Goal: Task Accomplishment & Management: Manage account settings

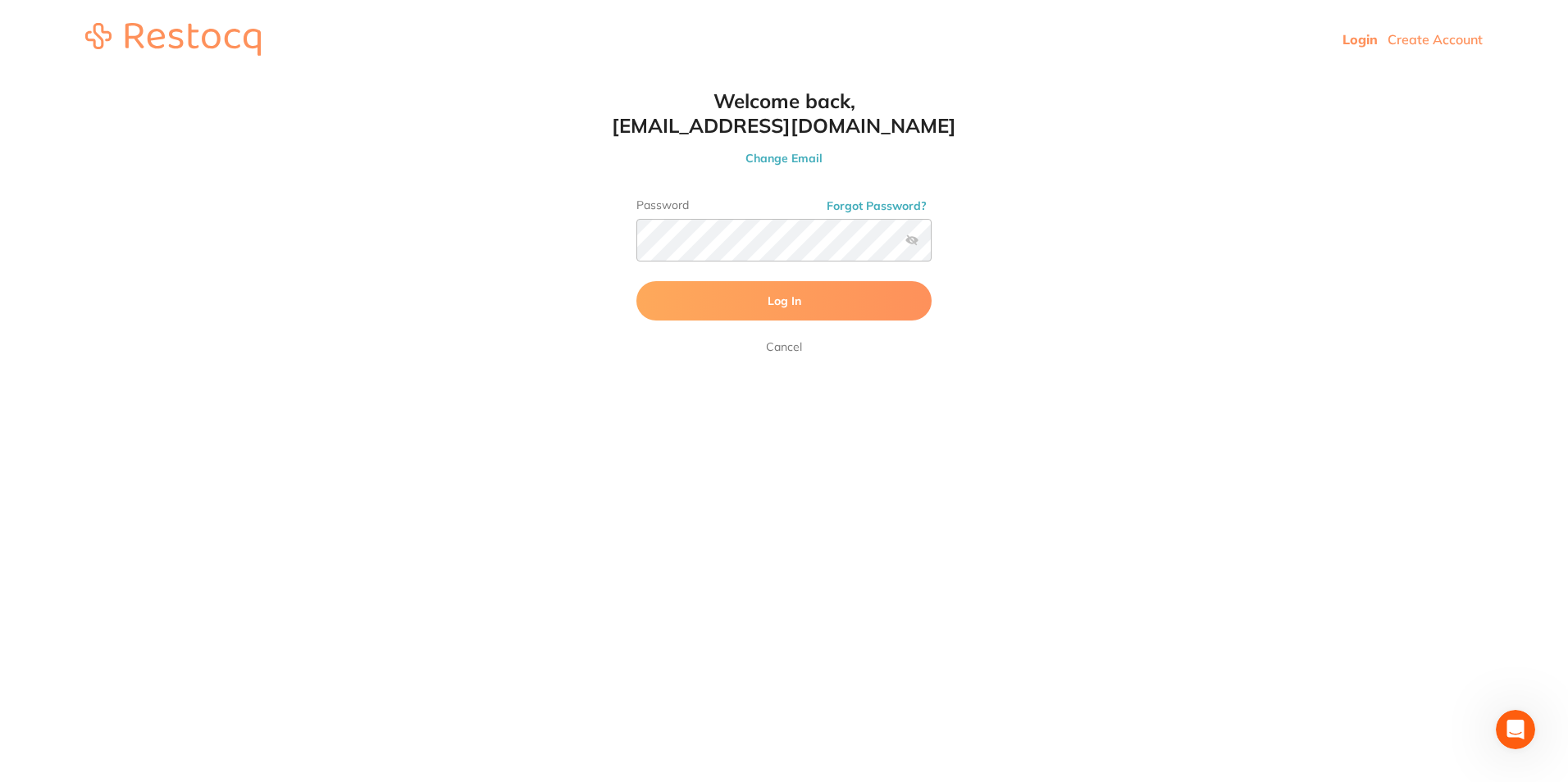
click at [636, 282] on button "Log In" at bounding box center [784, 301] width 295 height 40
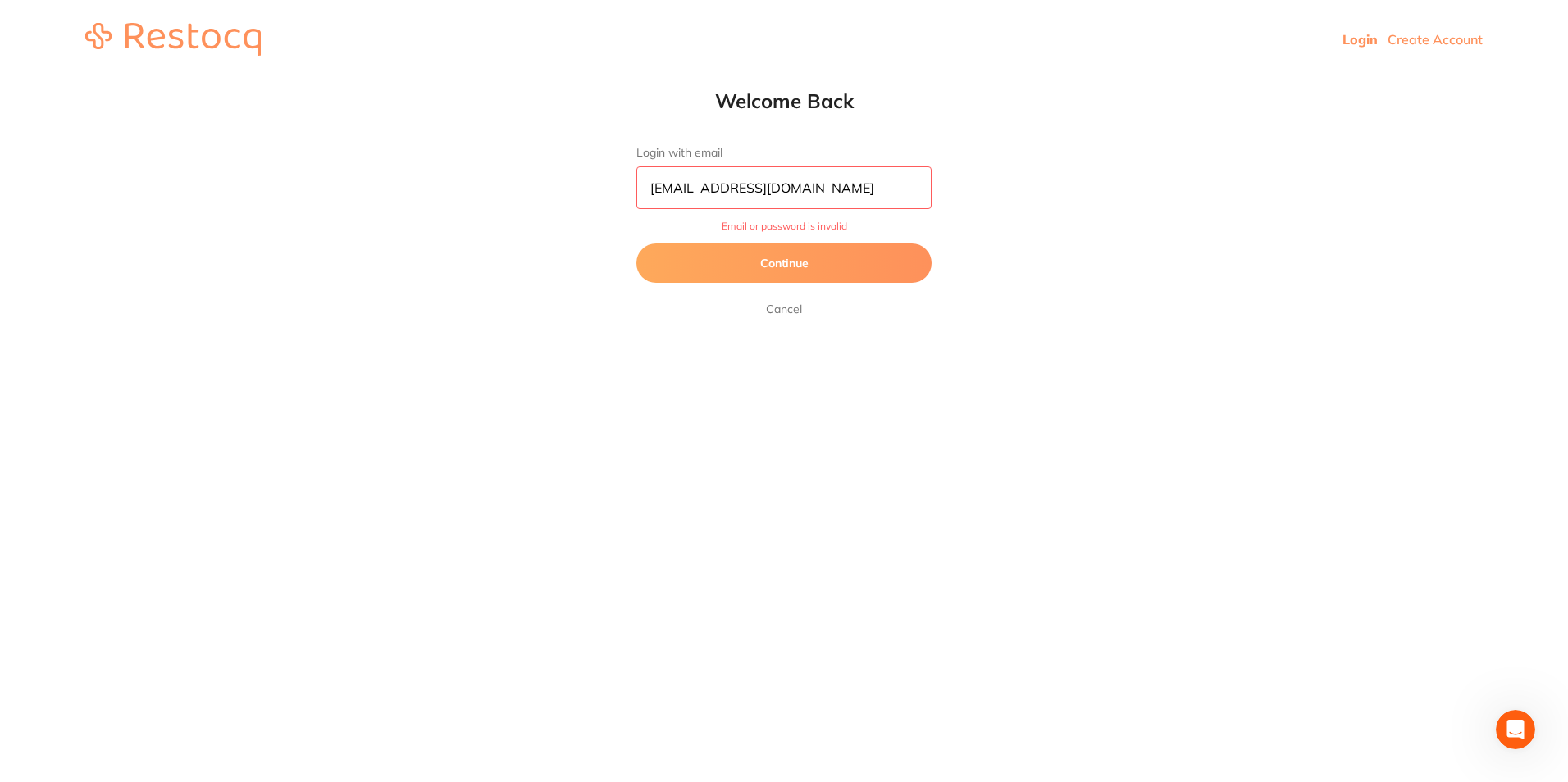
click at [778, 258] on button "Continue" at bounding box center [784, 264] width 295 height 40
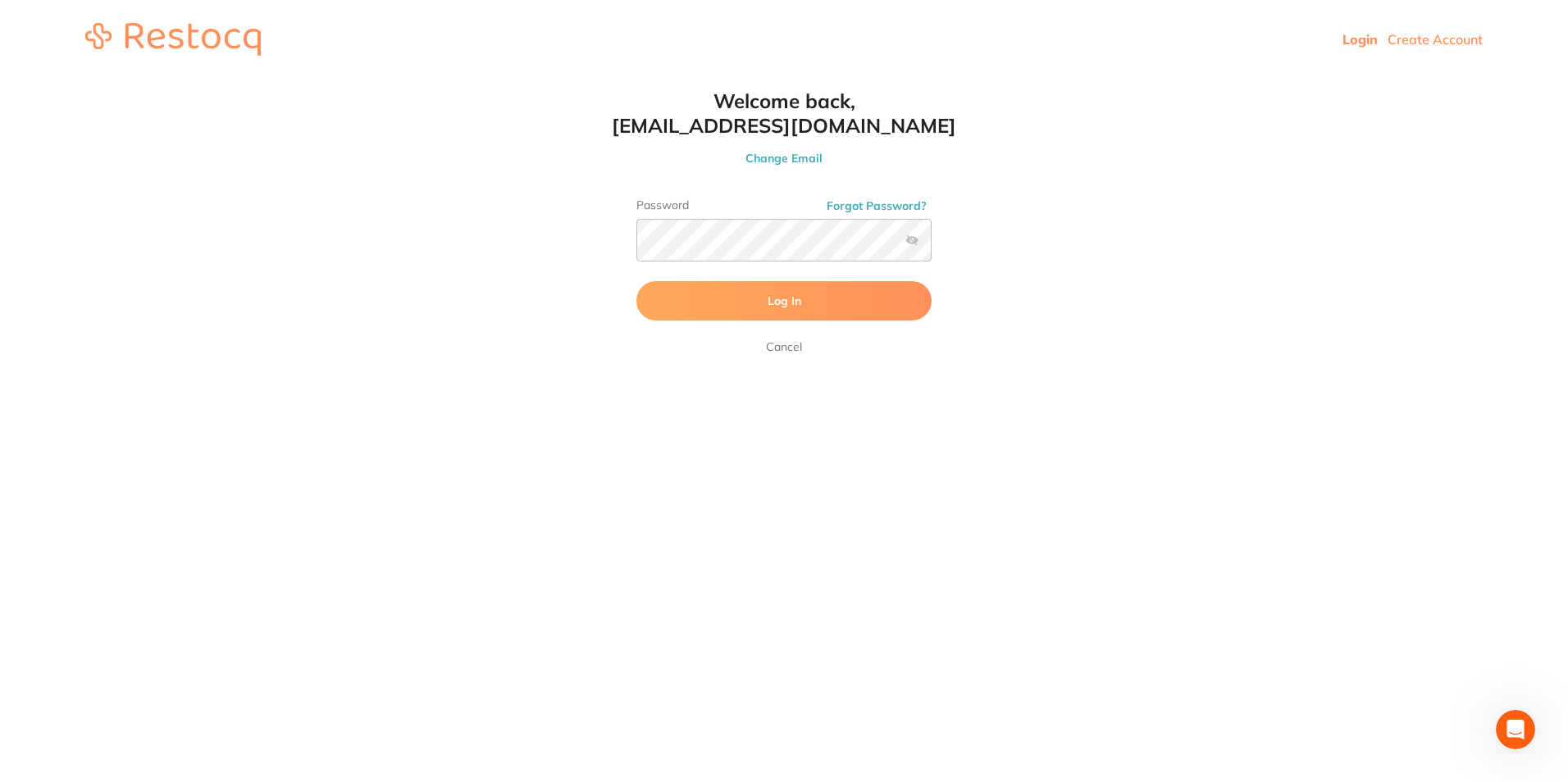
click at [913, 242] on label at bounding box center [911, 239] width 13 height 13
click at [932, 245] on input "checkbox" at bounding box center [932, 245] width 0 height 0
click at [767, 295] on span "Log In" at bounding box center [784, 301] width 34 height 15
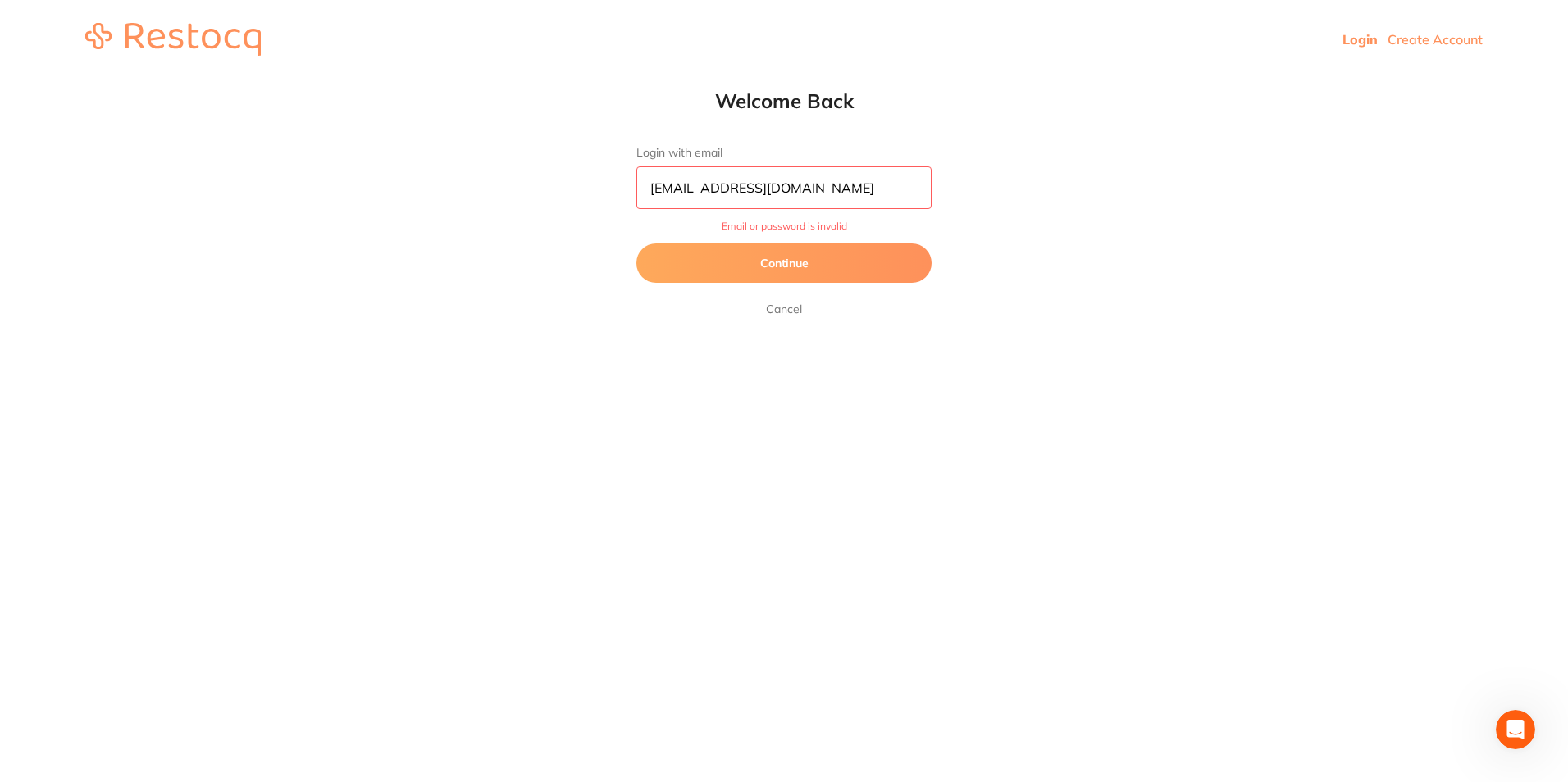
click at [844, 195] on input "[EMAIL_ADDRESS][DOMAIN_NAME]" at bounding box center [784, 188] width 295 height 43
click at [636, 244] on button "Continue" at bounding box center [784, 264] width 295 height 40
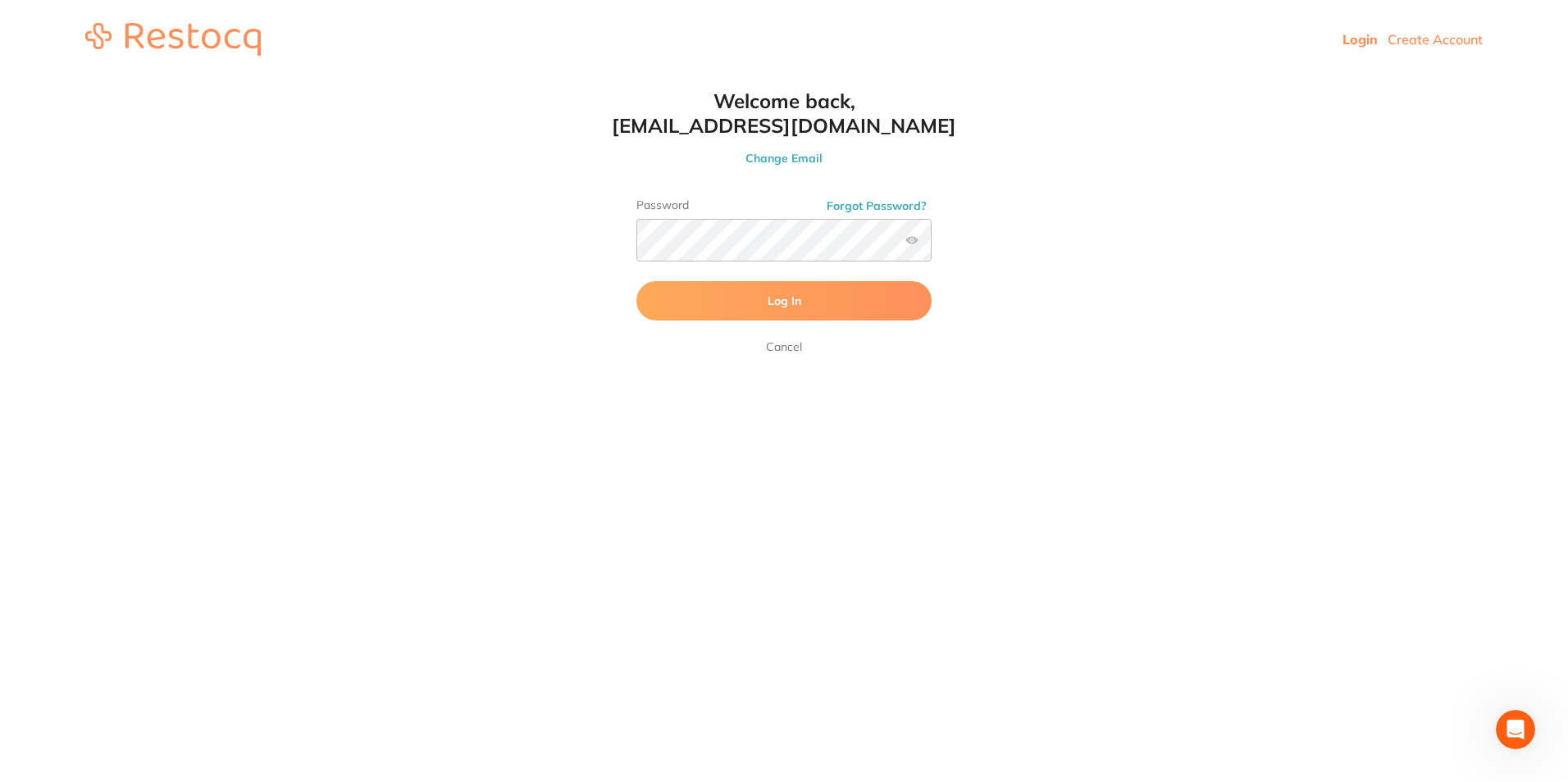
click at [799, 296] on span "Log In" at bounding box center [784, 301] width 34 height 15
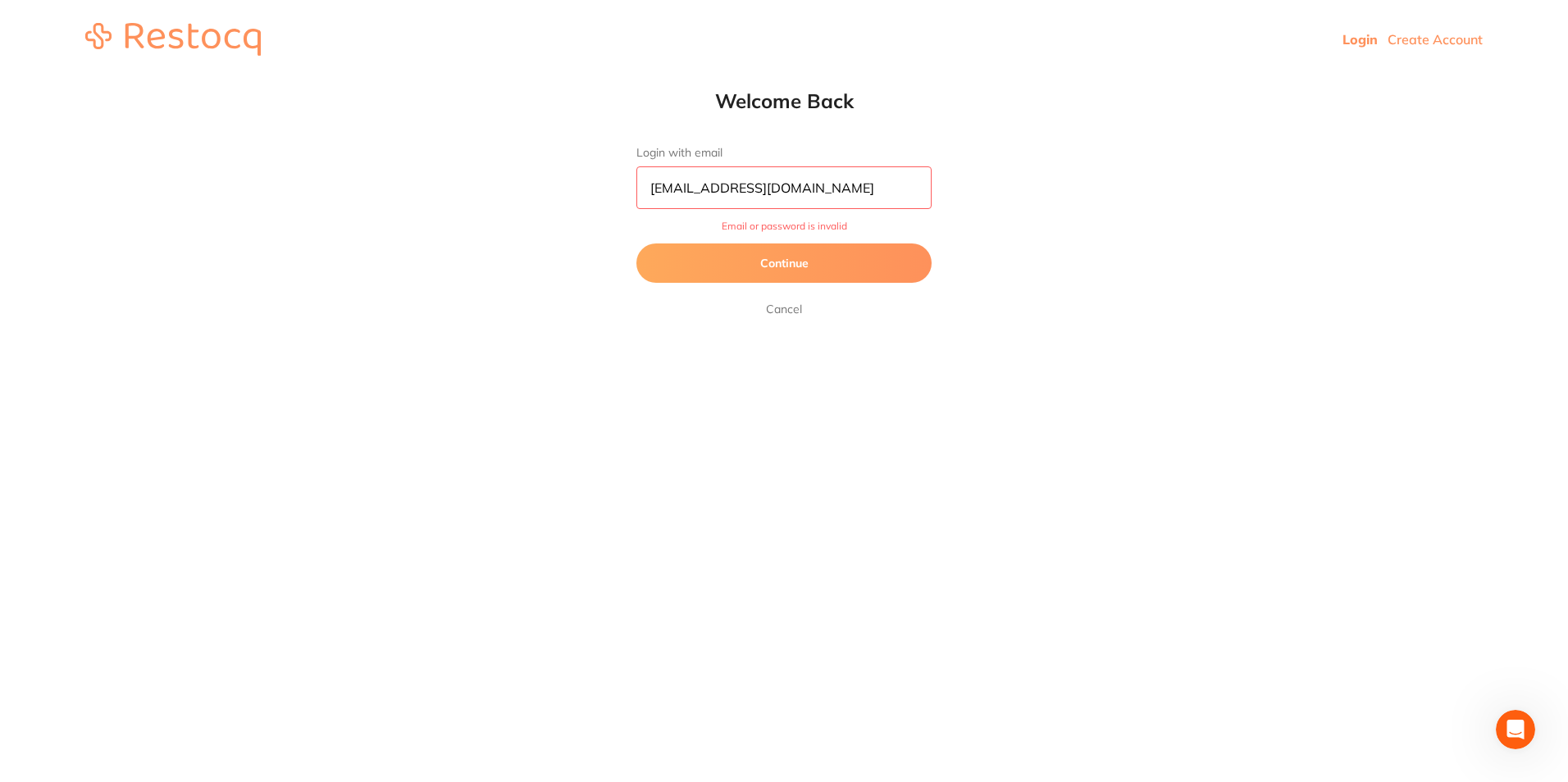
click at [832, 190] on input "[EMAIL_ADDRESS][DOMAIN_NAME]" at bounding box center [784, 188] width 295 height 43
click at [774, 261] on button "Continue" at bounding box center [784, 264] width 295 height 40
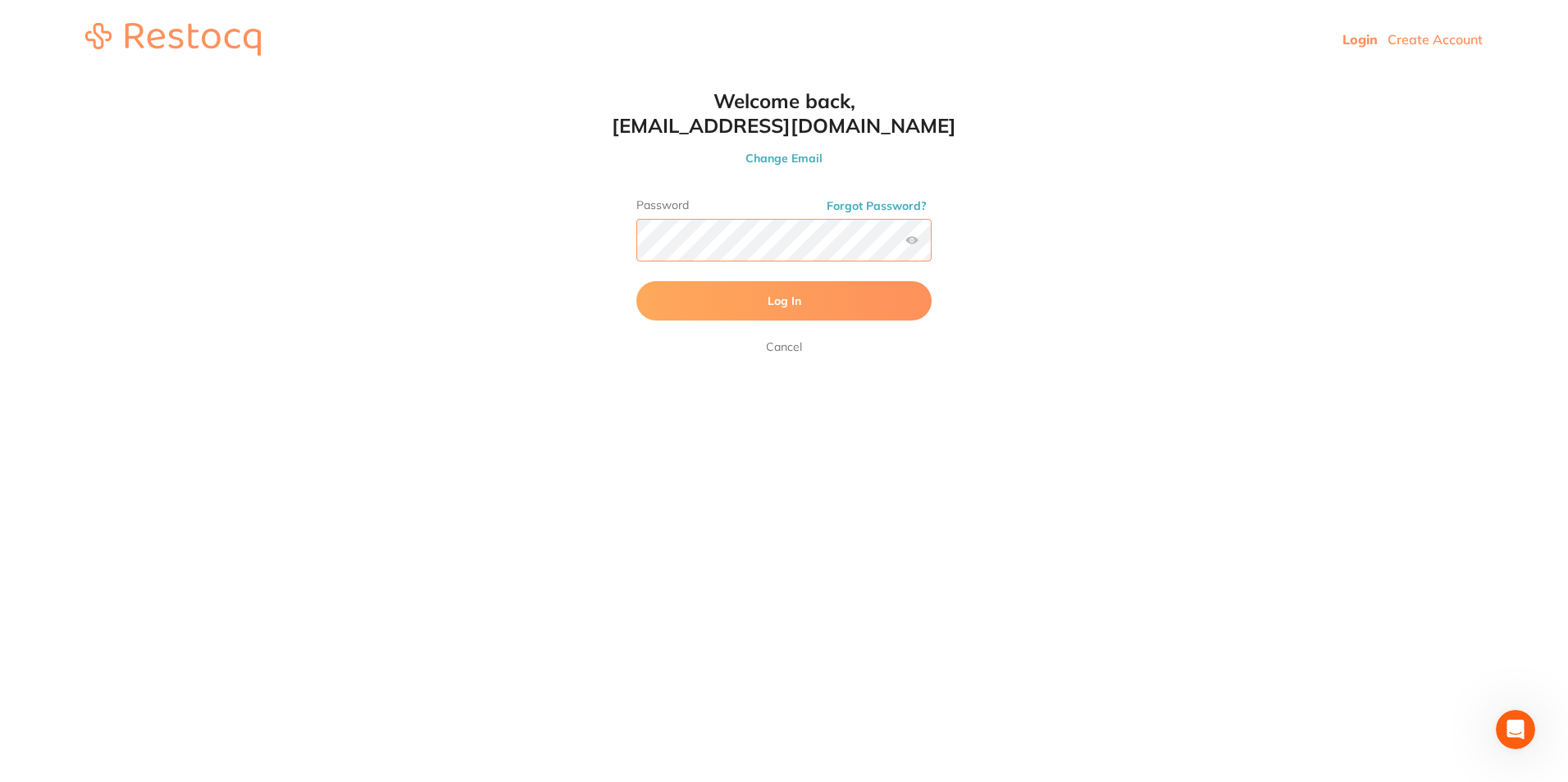
click at [636, 282] on button "Log In" at bounding box center [784, 301] width 295 height 40
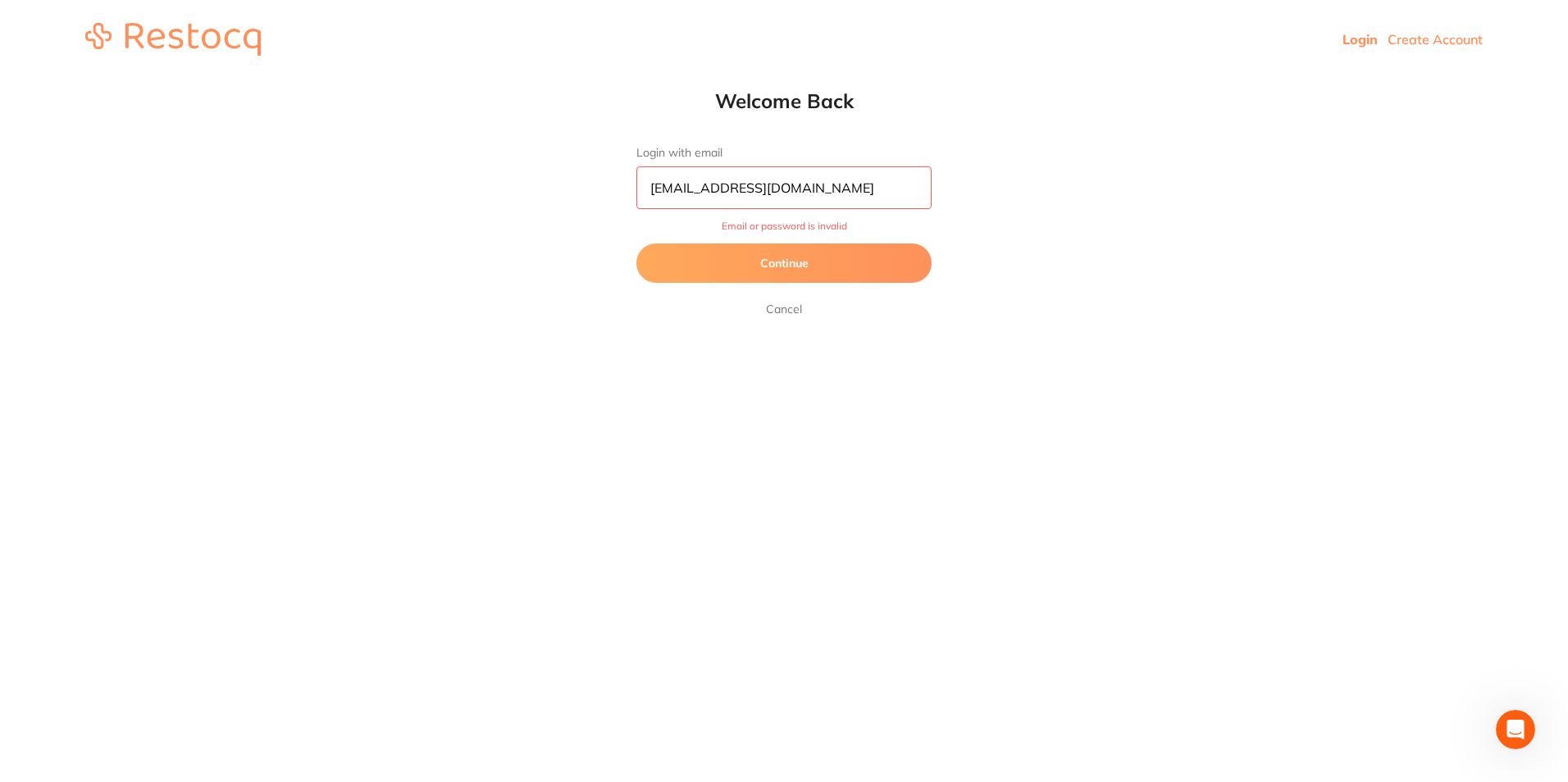
click at [798, 265] on button "Continue" at bounding box center [784, 264] width 295 height 40
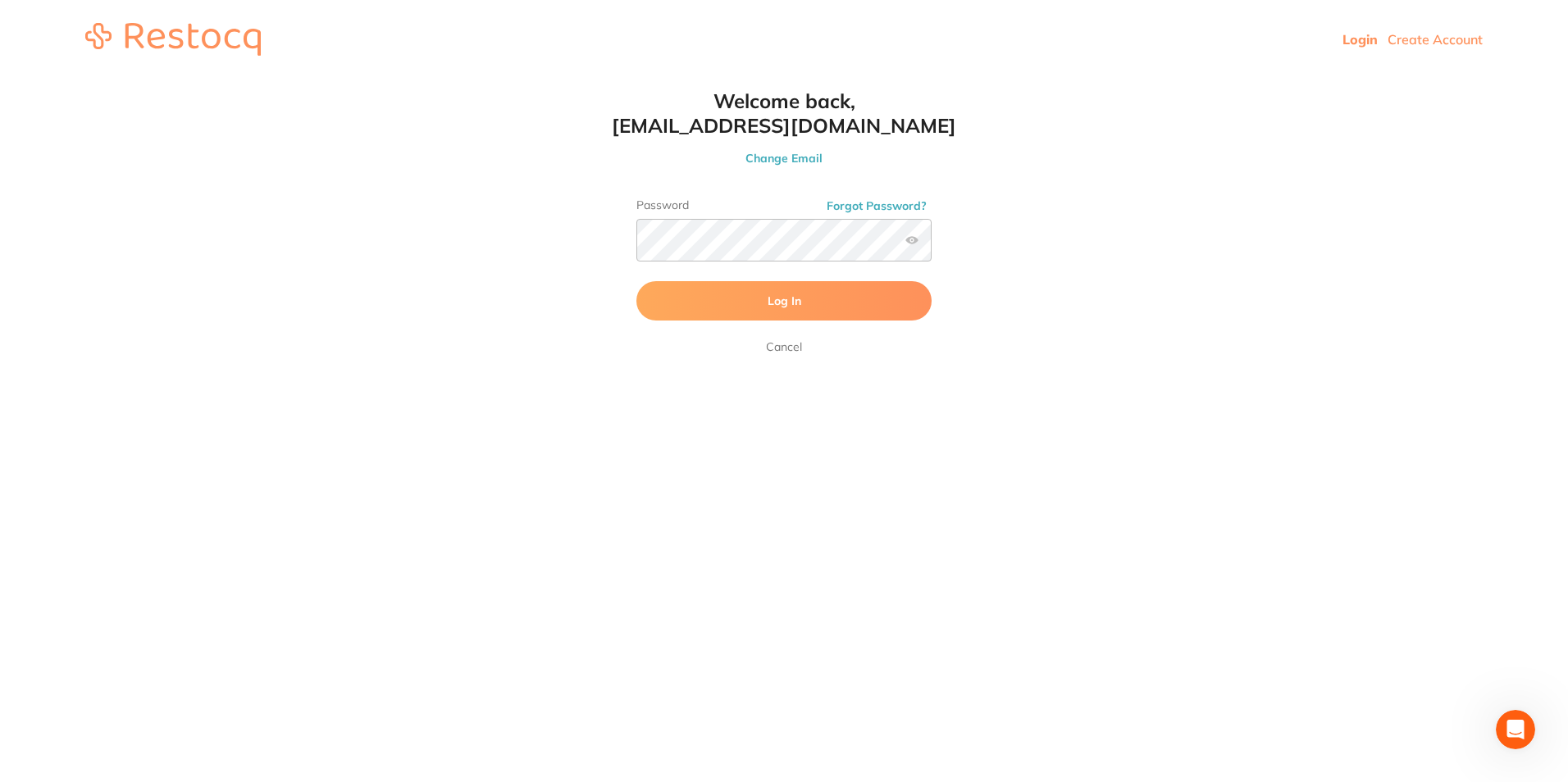
click at [799, 301] on span "Log In" at bounding box center [784, 301] width 34 height 15
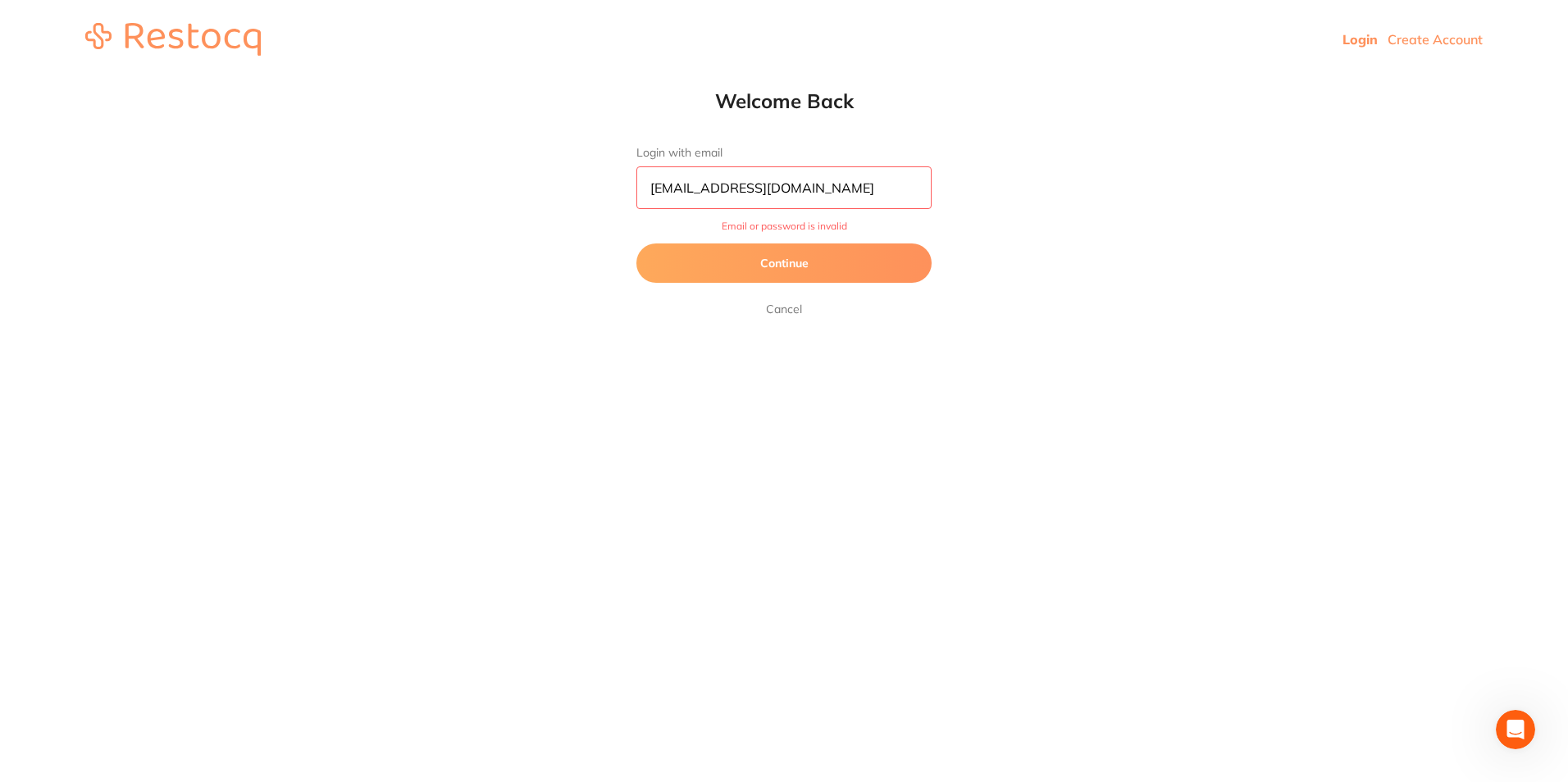
click at [844, 189] on input "[EMAIL_ADDRESS][DOMAIN_NAME]" at bounding box center [784, 188] width 295 height 43
click at [770, 78] on html "Login Create Account Welcome Back Login with email [EMAIL_ADDRESS][DOMAIN_NAME]…" at bounding box center [784, 39] width 1568 height 78
click at [765, 258] on button "Continue" at bounding box center [784, 264] width 295 height 40
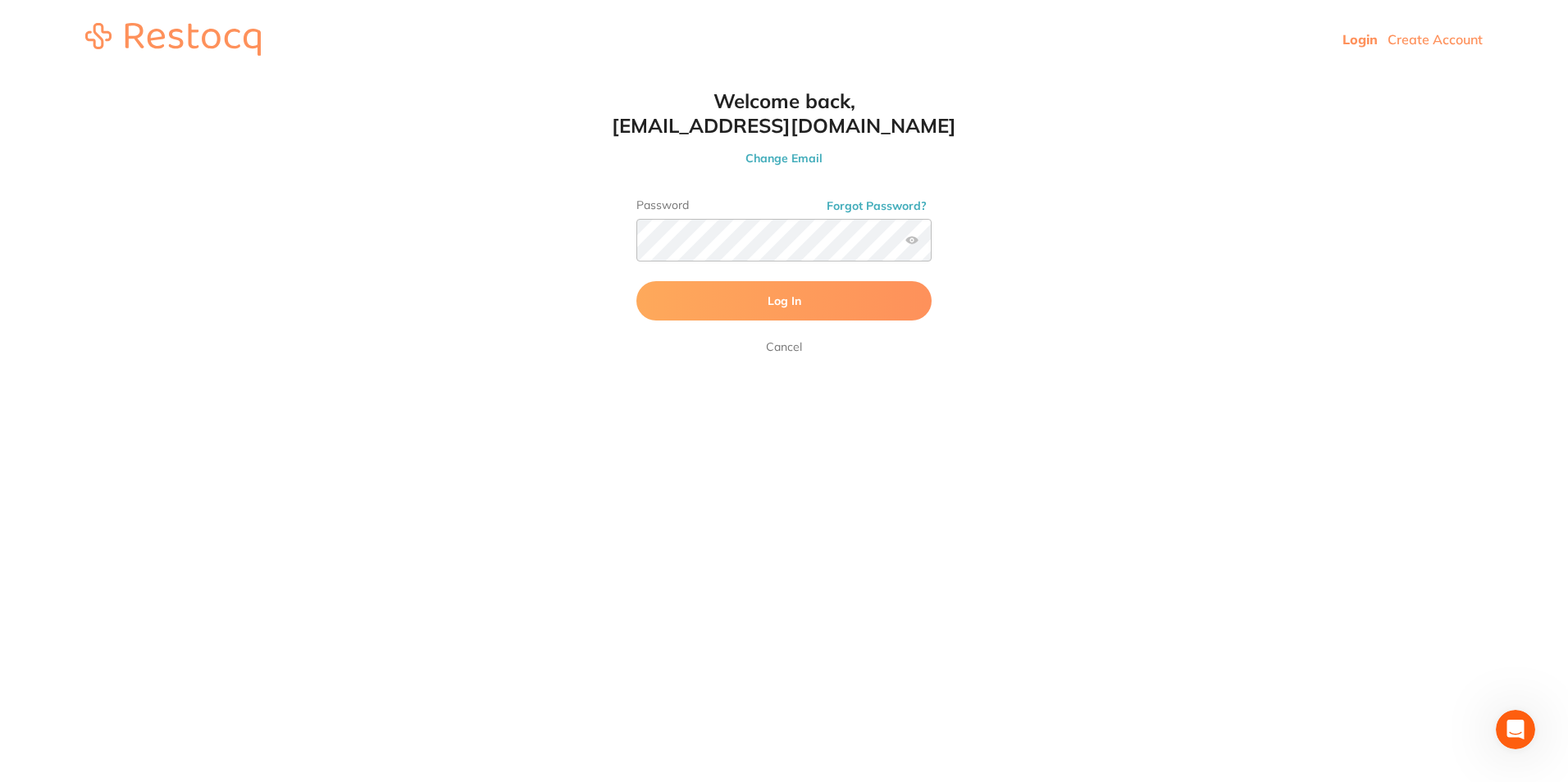
click at [786, 304] on span "Log In" at bounding box center [784, 301] width 34 height 15
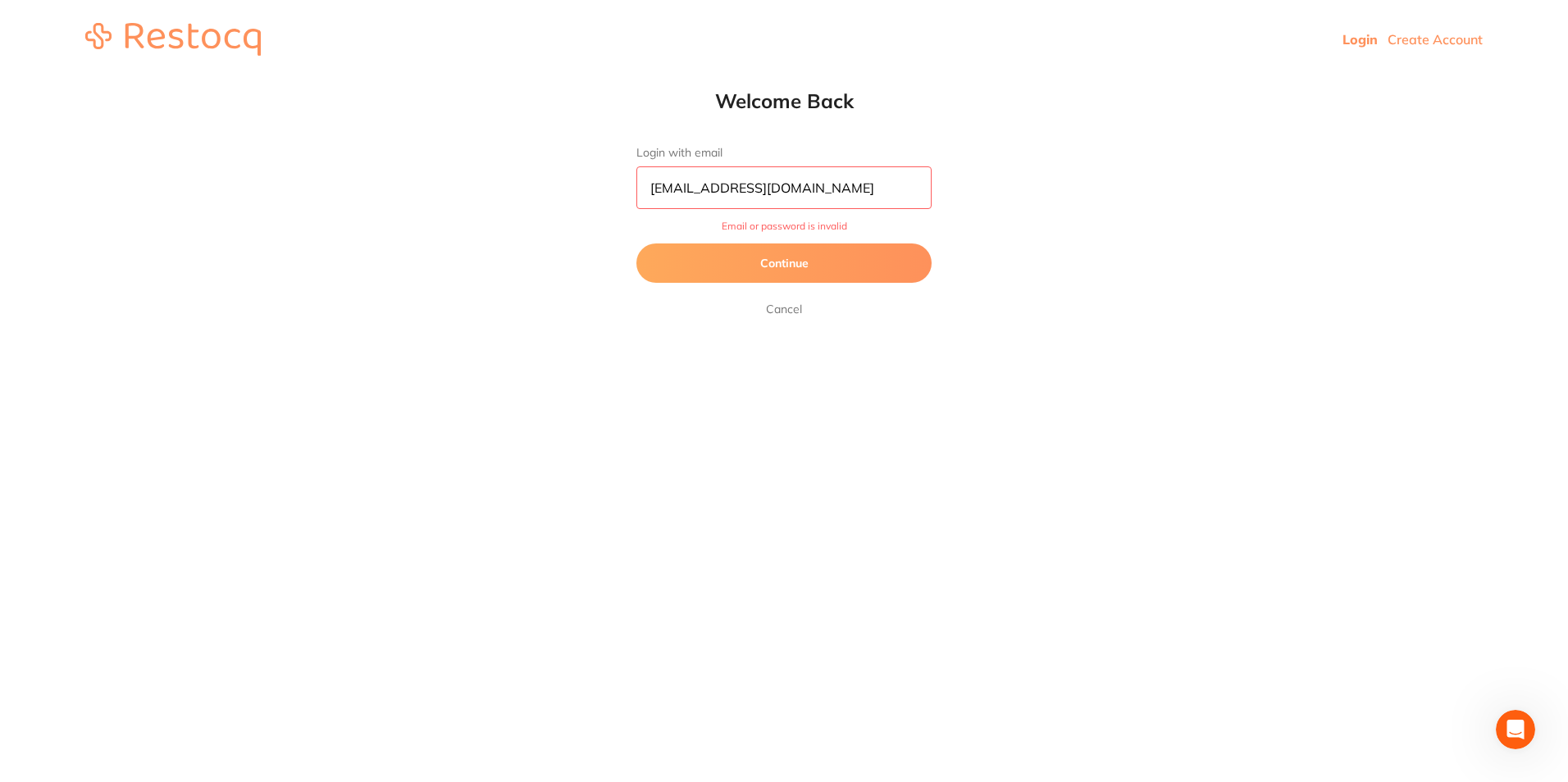
click at [782, 255] on button "Continue" at bounding box center [784, 264] width 295 height 40
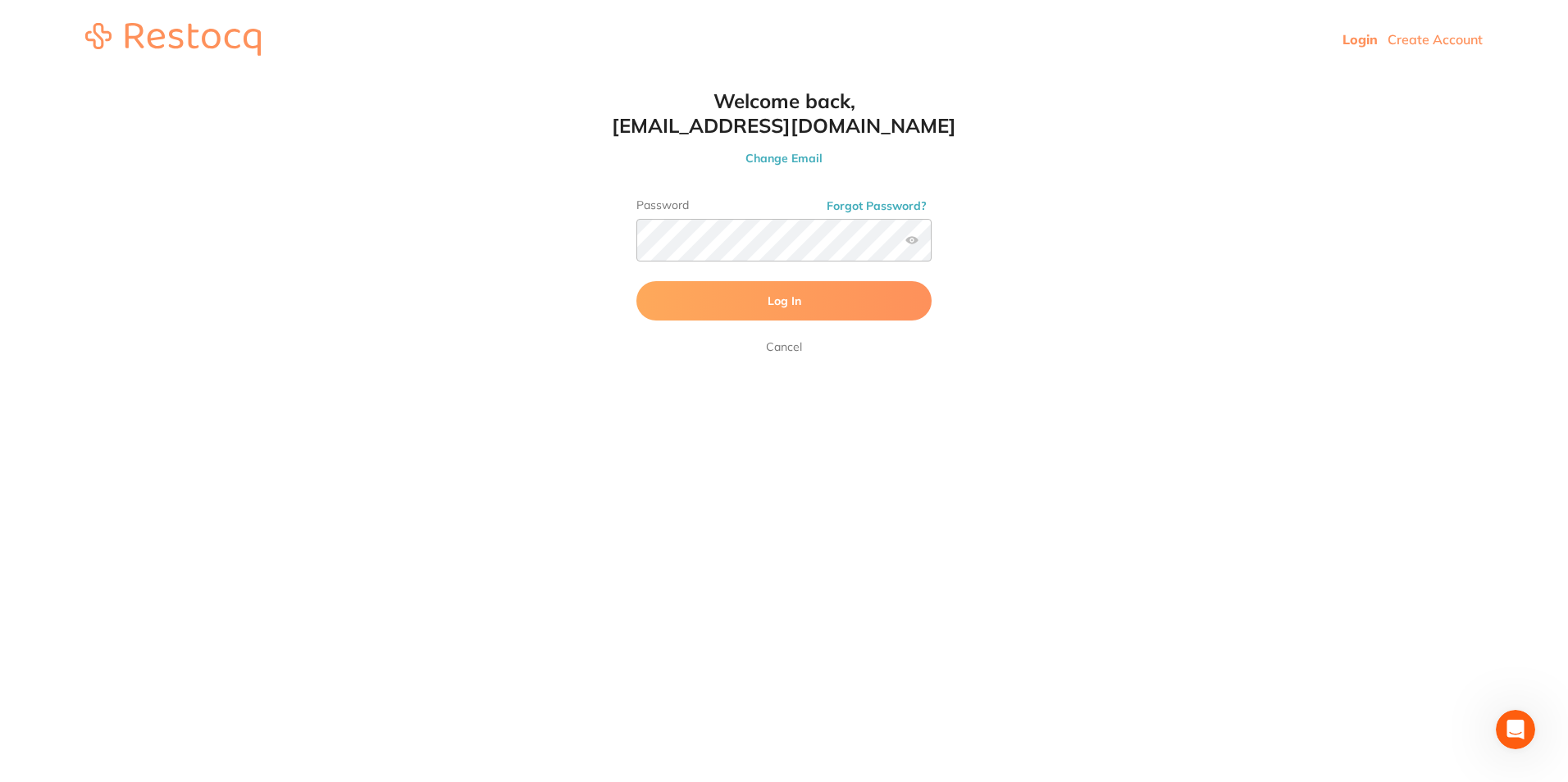
click at [774, 302] on span "Log In" at bounding box center [784, 301] width 34 height 15
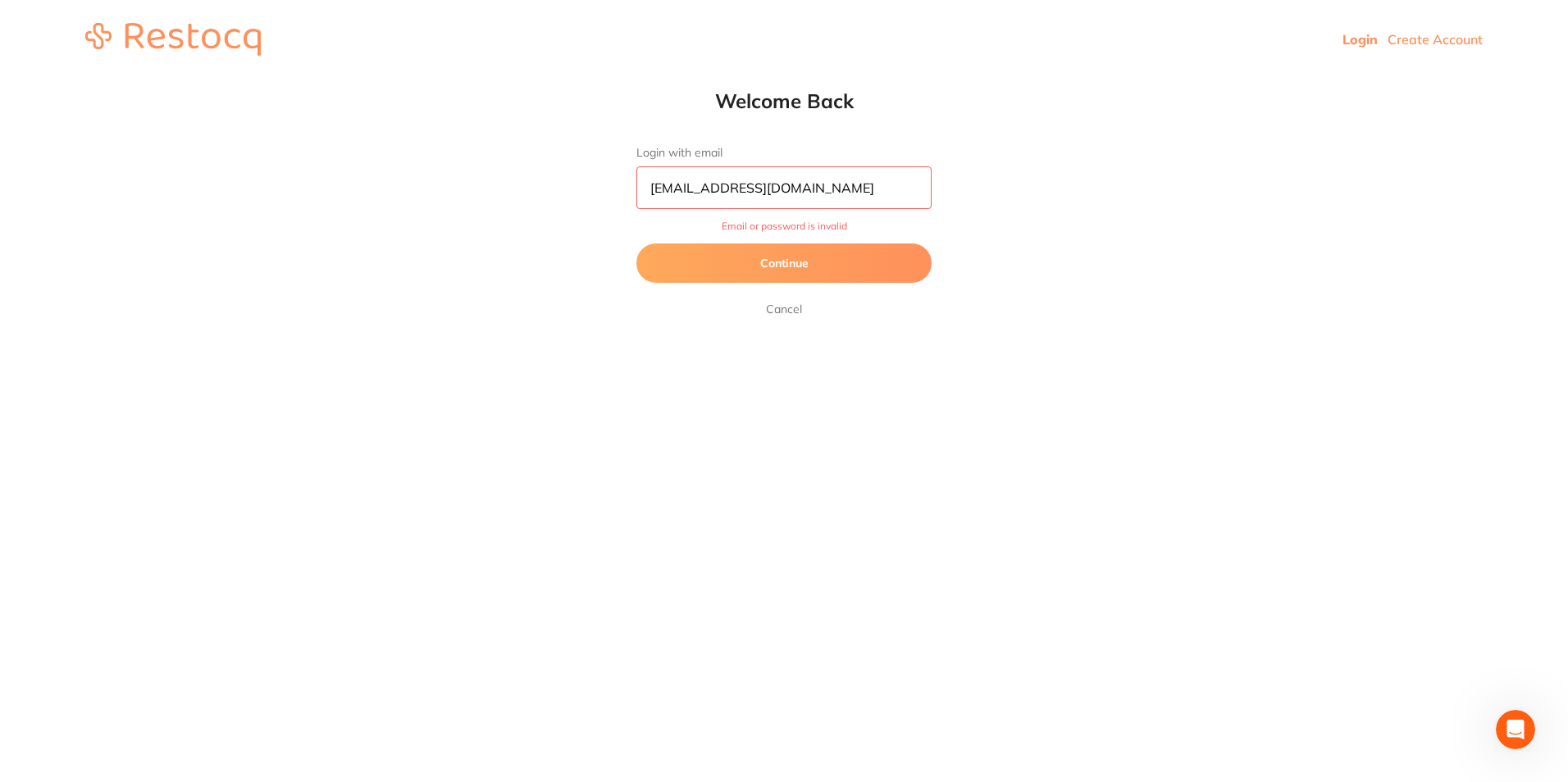
click at [823, 181] on input "[EMAIL_ADDRESS][DOMAIN_NAME]" at bounding box center [784, 188] width 295 height 43
type input "[EMAIL_ADDRESS][DOMAIN_NAME]"
click at [636, 244] on button "Continue" at bounding box center [784, 264] width 295 height 40
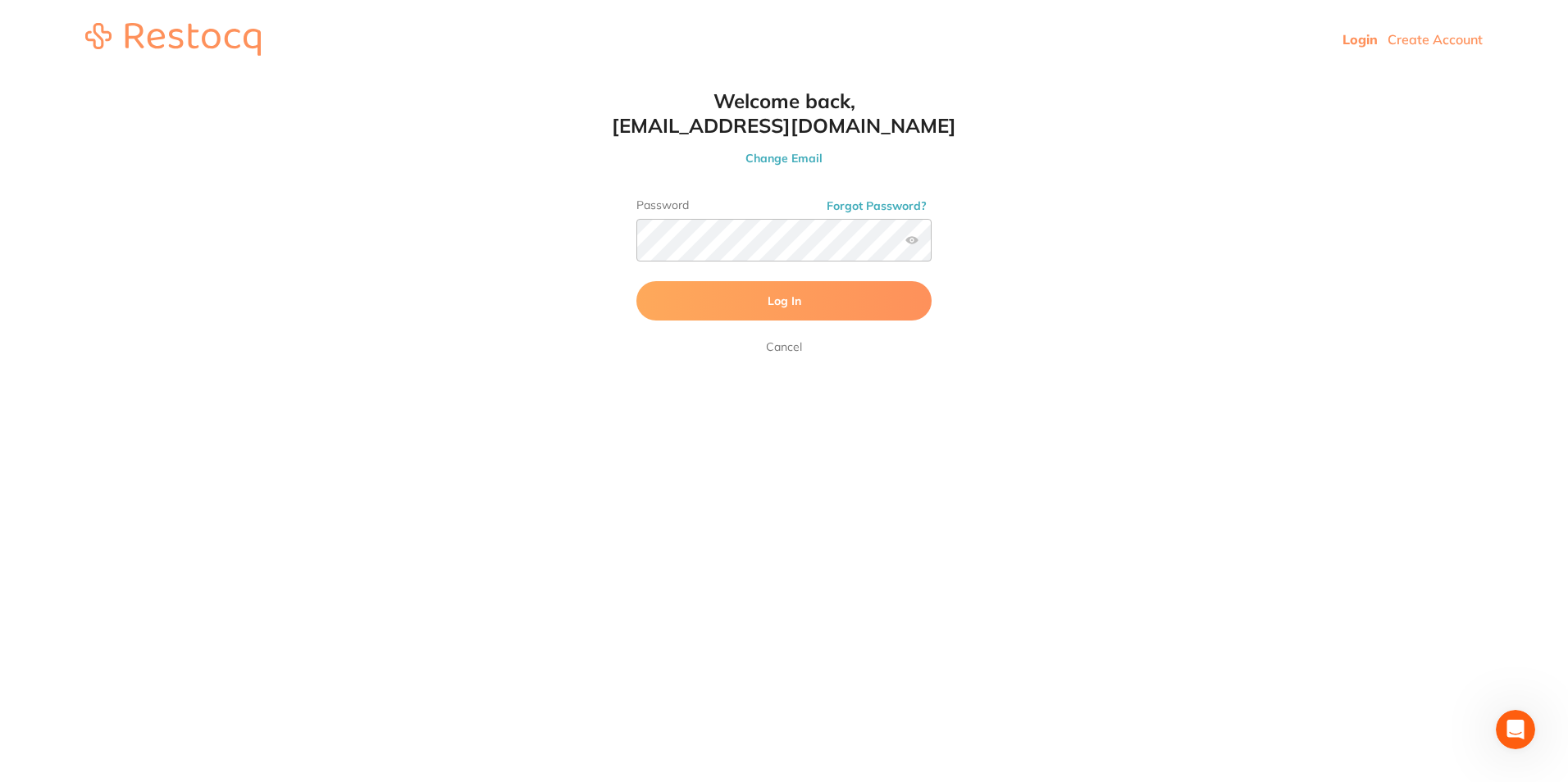
click at [773, 294] on span "Log In" at bounding box center [784, 301] width 34 height 15
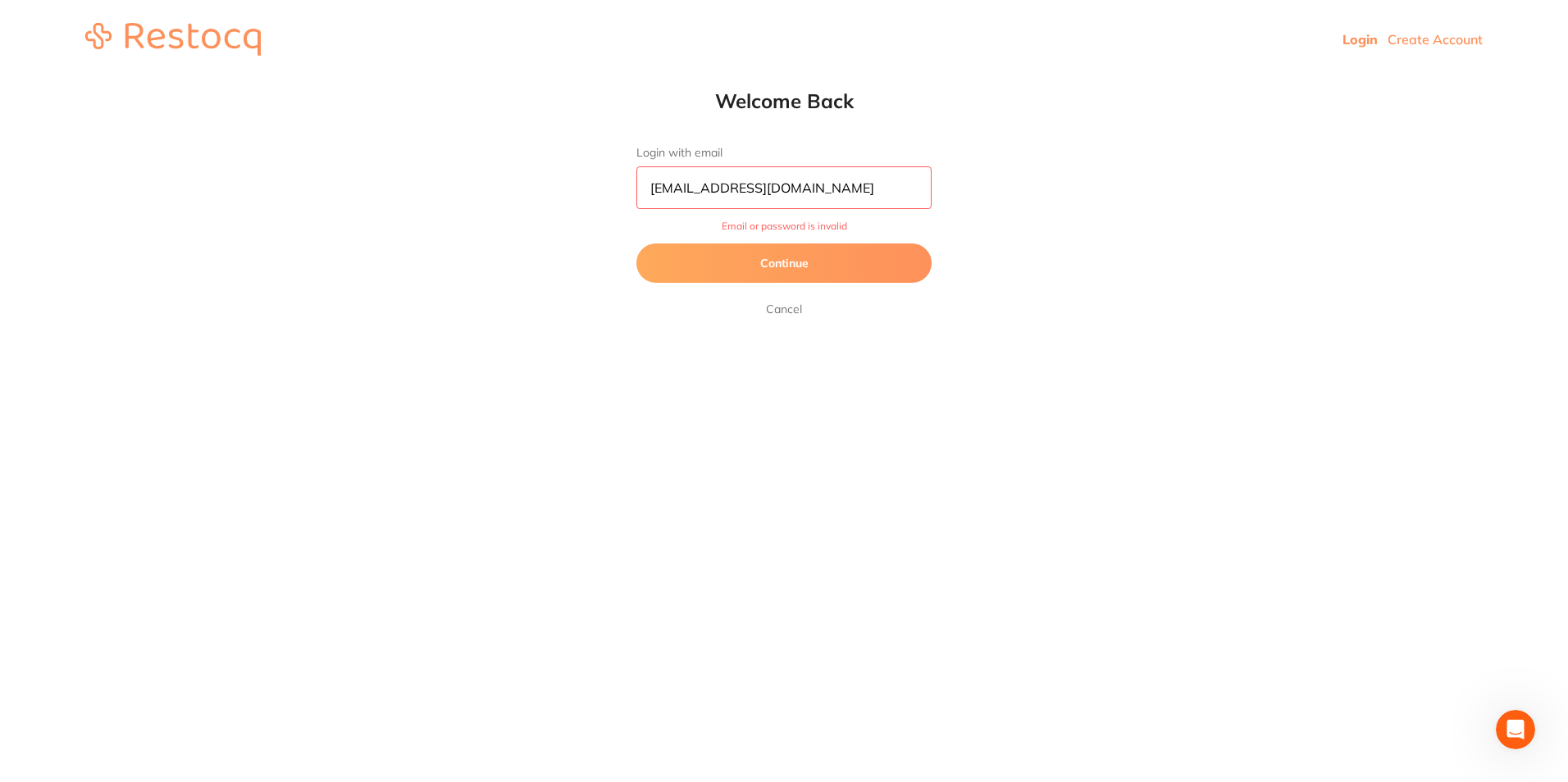
click at [795, 269] on button "Continue" at bounding box center [784, 264] width 295 height 40
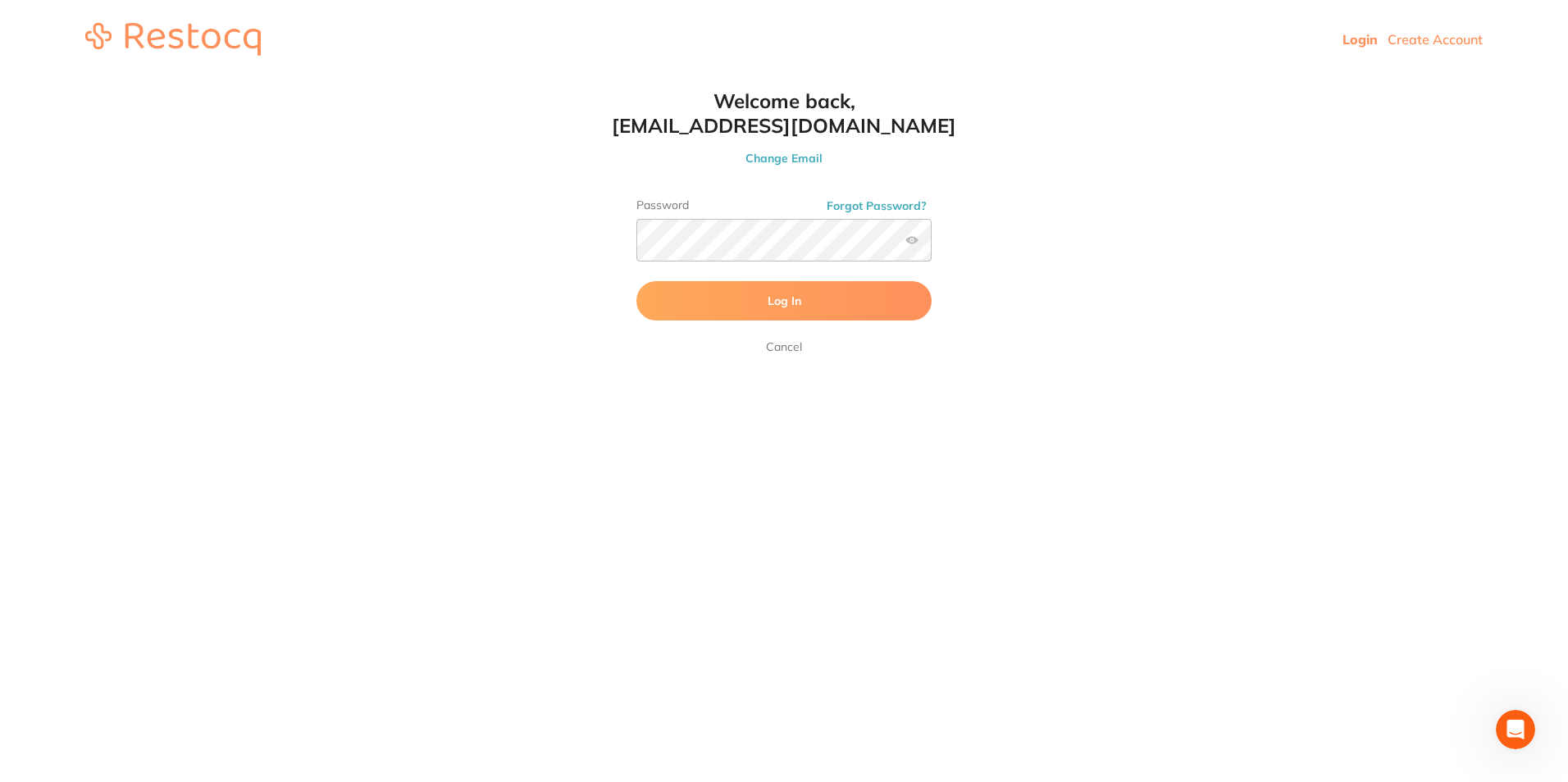
click at [763, 294] on button "Log In" at bounding box center [784, 301] width 295 height 40
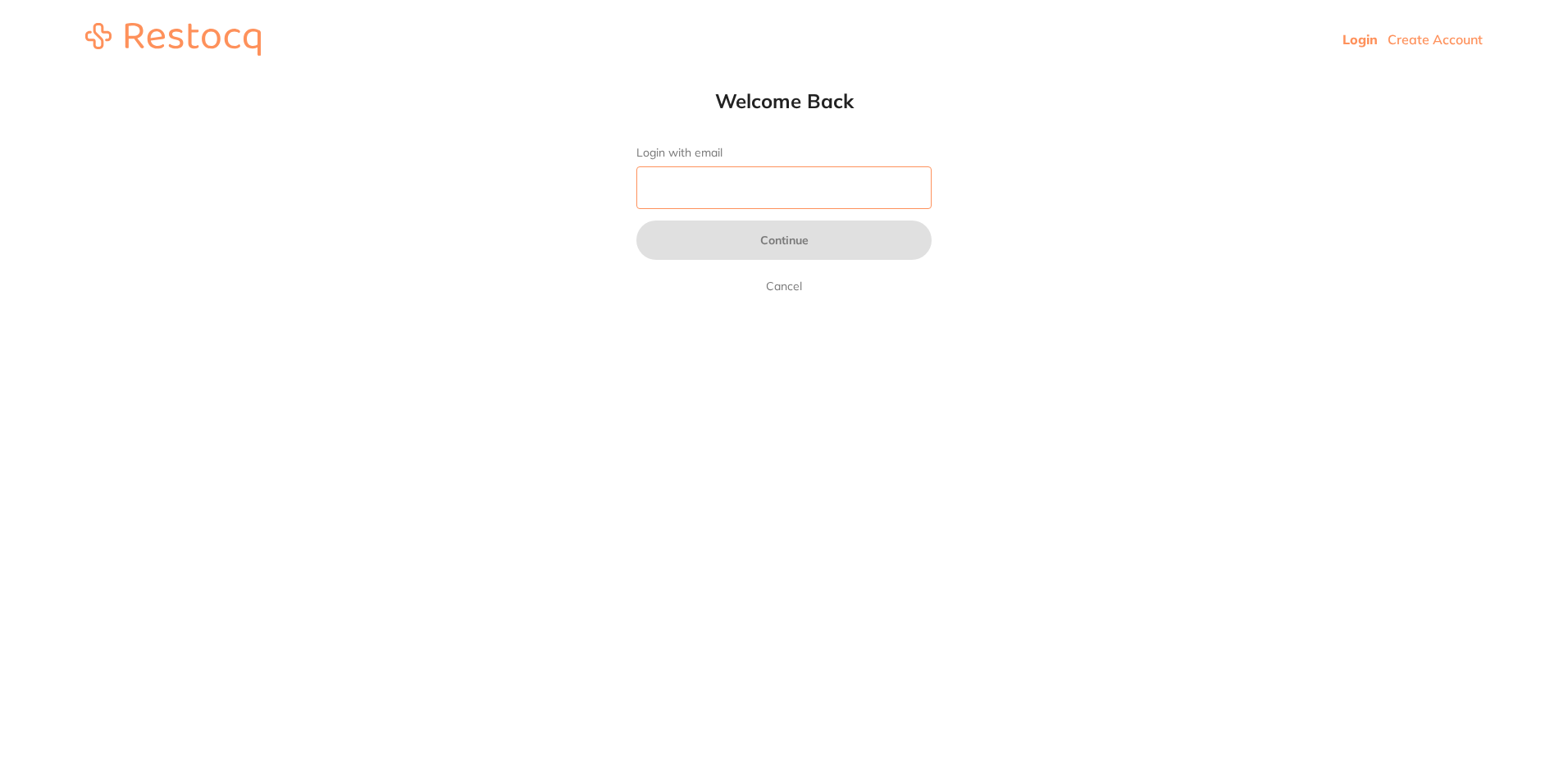
click at [696, 194] on input "Login with email" at bounding box center [784, 188] width 295 height 43
type input "[EMAIL_ADDRESS][DOMAIN_NAME]"
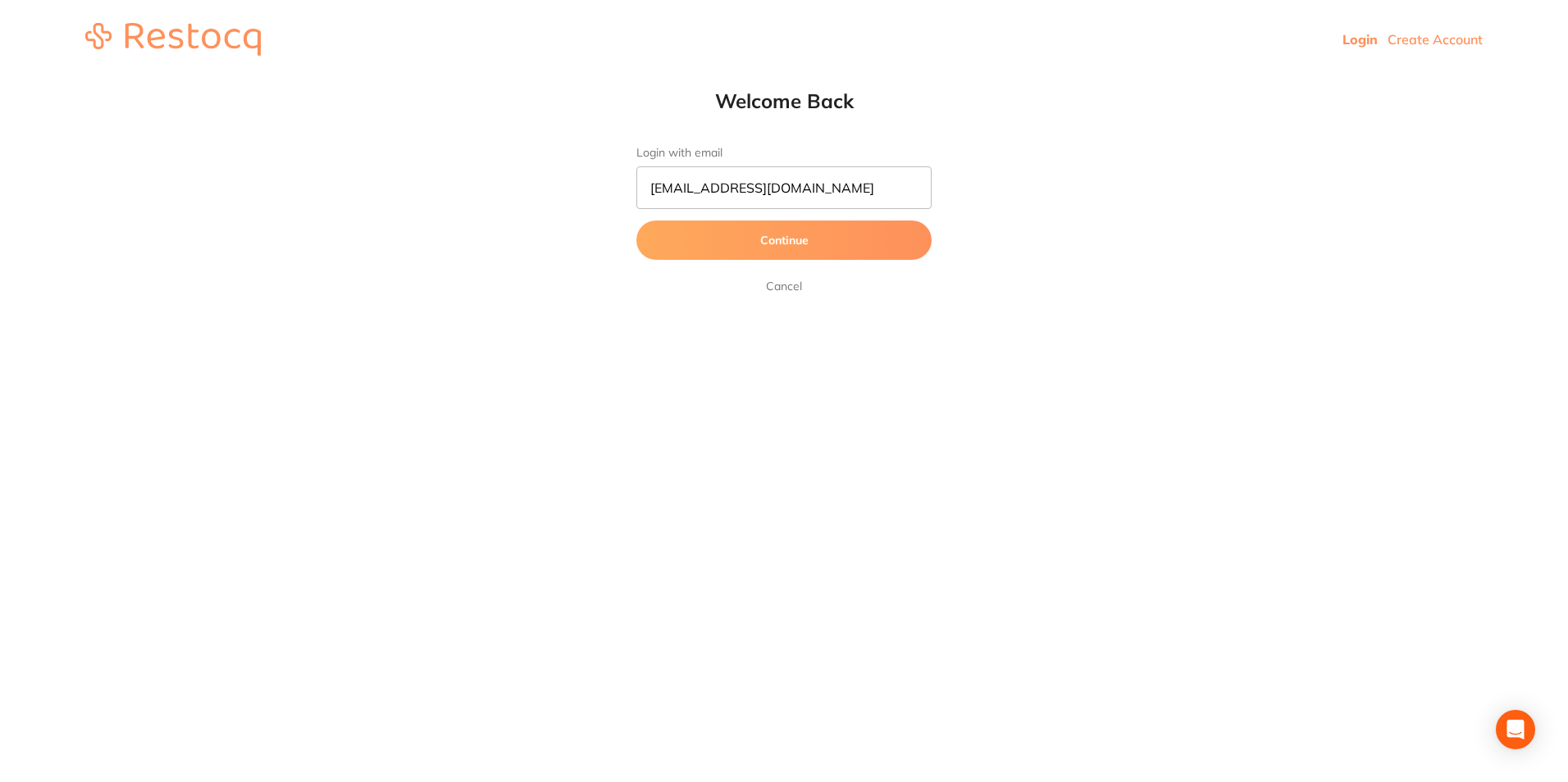
click at [752, 239] on button "Continue" at bounding box center [784, 240] width 295 height 40
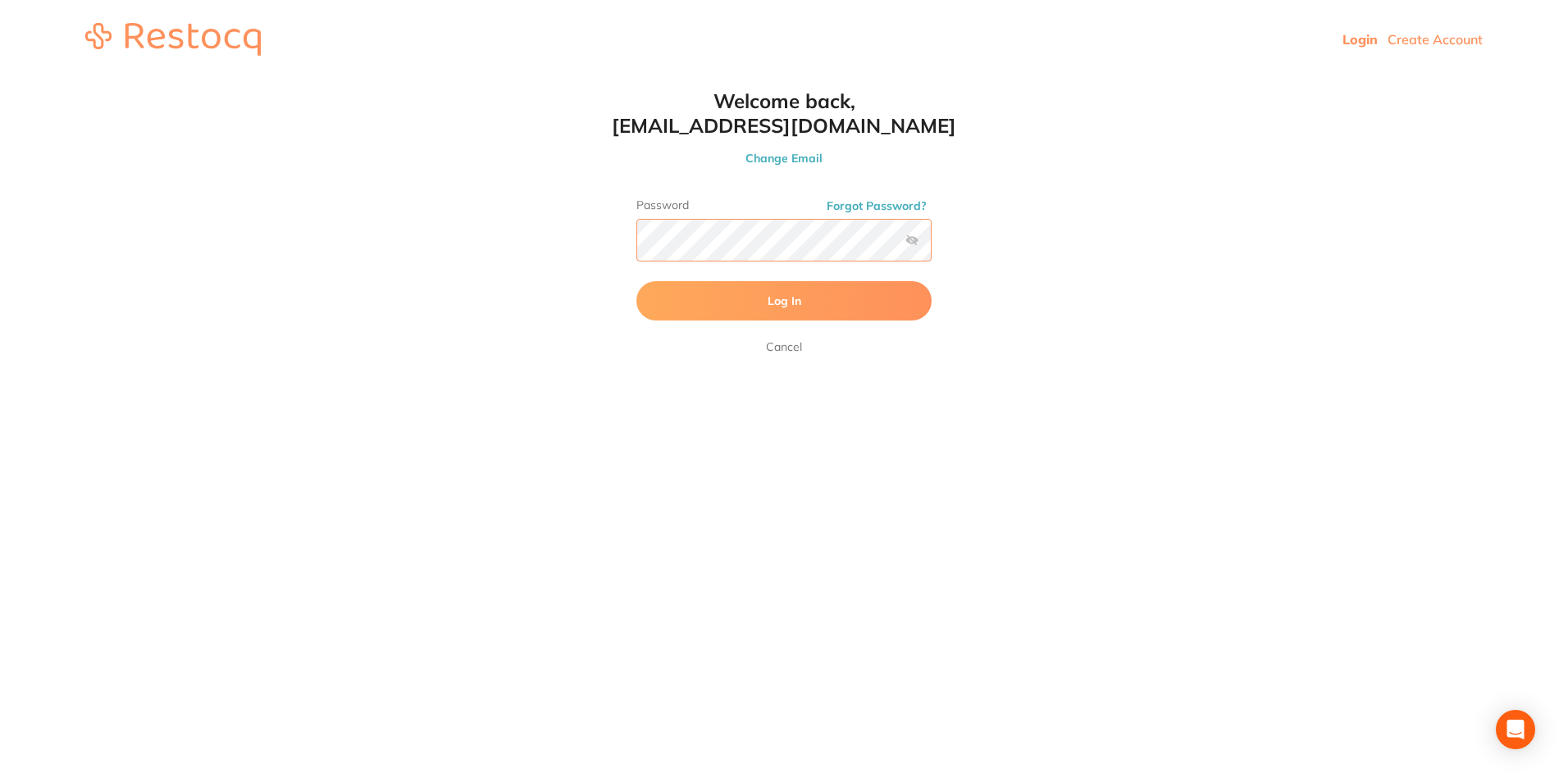
click at [636, 282] on button "Log In" at bounding box center [784, 301] width 295 height 40
